Goal: Transaction & Acquisition: Purchase product/service

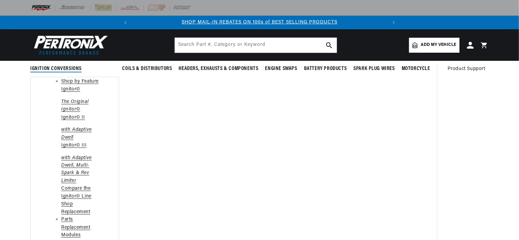
click at [71, 114] on p "Ignitor© II" at bounding box center [81, 117] width 40 height 7
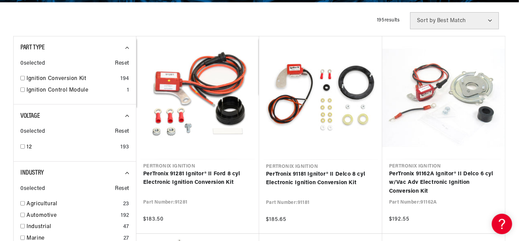
scroll to position [170, 0]
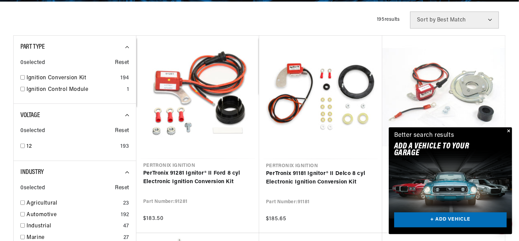
click at [507, 130] on button "Close" at bounding box center [508, 131] width 8 height 8
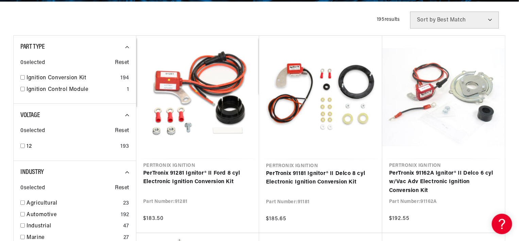
scroll to position [0, 254]
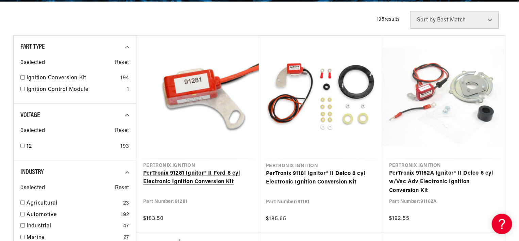
click at [198, 169] on link "PerTronix 91281 Ignitor® II Ford 8 cyl Electronic Ignition Conversion Kit" at bounding box center [197, 177] width 109 height 17
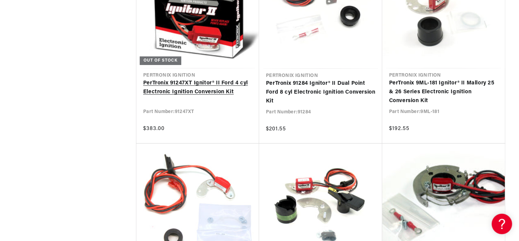
scroll to position [1531, 0]
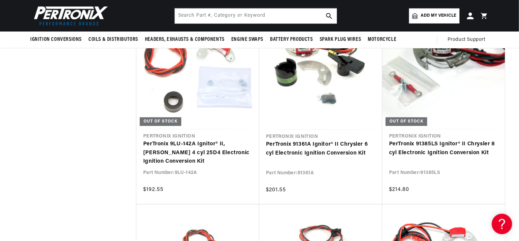
scroll to position [1565, 0]
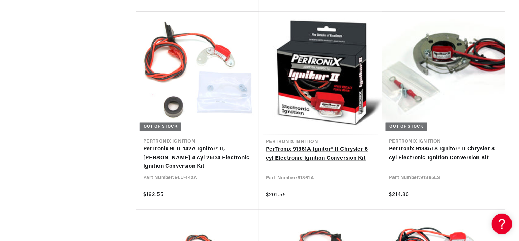
scroll to position [0, 254]
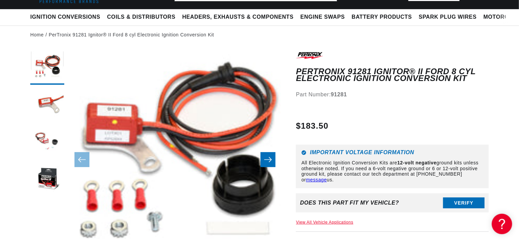
scroll to position [102, 0]
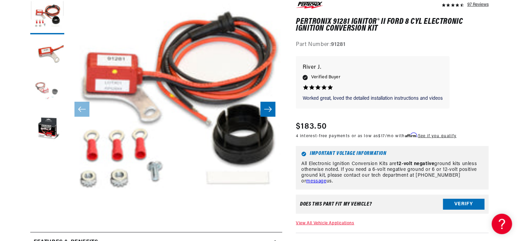
click at [51, 88] on button "Load image 3 in gallery view" at bounding box center [47, 92] width 34 height 34
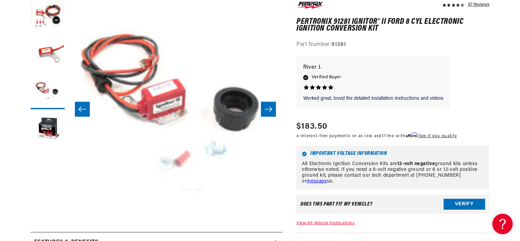
scroll to position [0, 254]
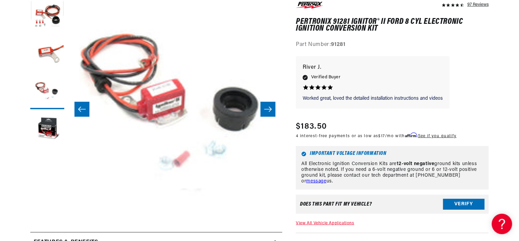
click at [46, 236] on button "Open media 3 in modal" at bounding box center [46, 236] width 0 height 0
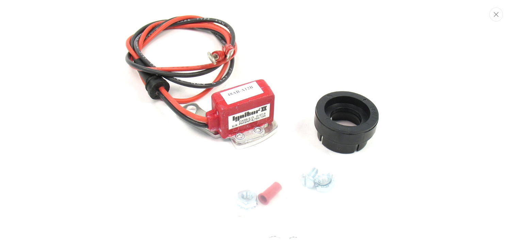
scroll to position [0, 0]
